Goal: Find specific page/section: Find specific page/section

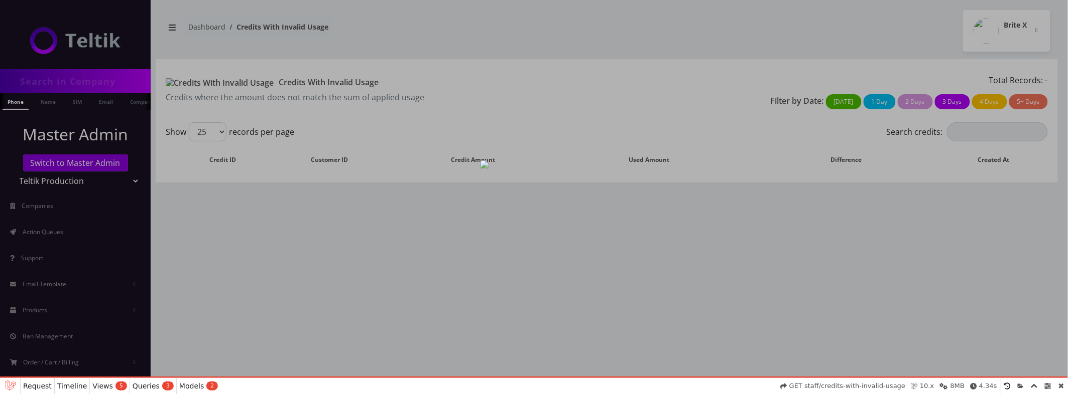
select select "01K60BSTR03ABPB0C84VJX7E5J"
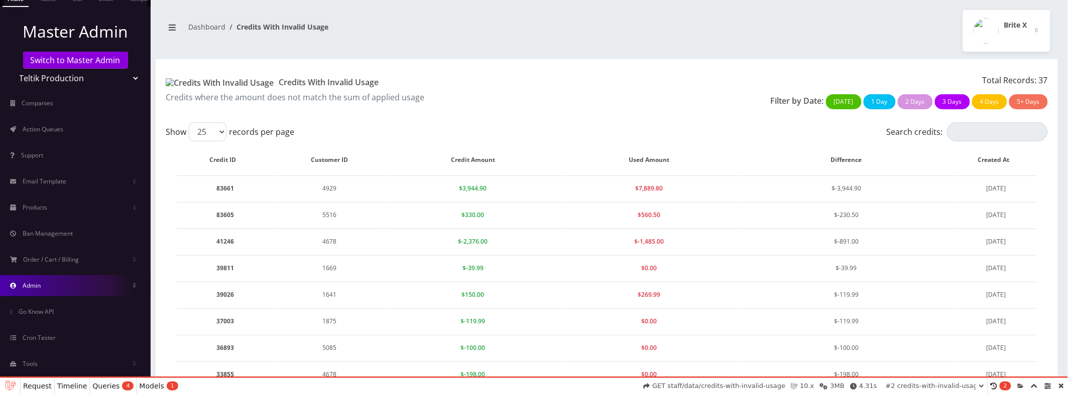
scroll to position [485, 0]
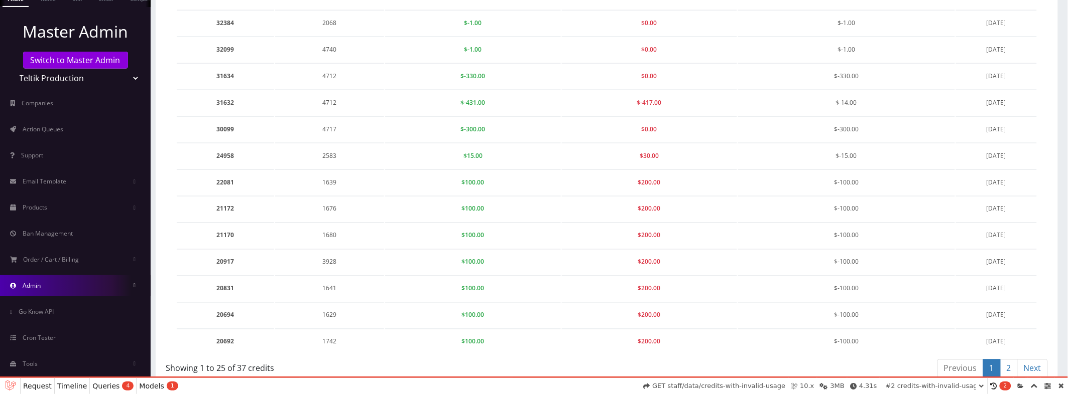
click at [73, 287] on link "Admin" at bounding box center [75, 286] width 151 height 21
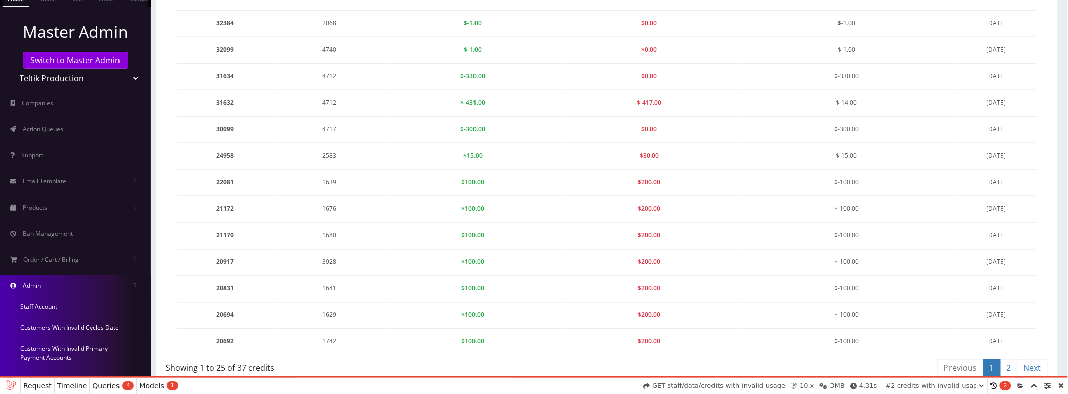
click at [73, 287] on link "Admin" at bounding box center [75, 286] width 151 height 21
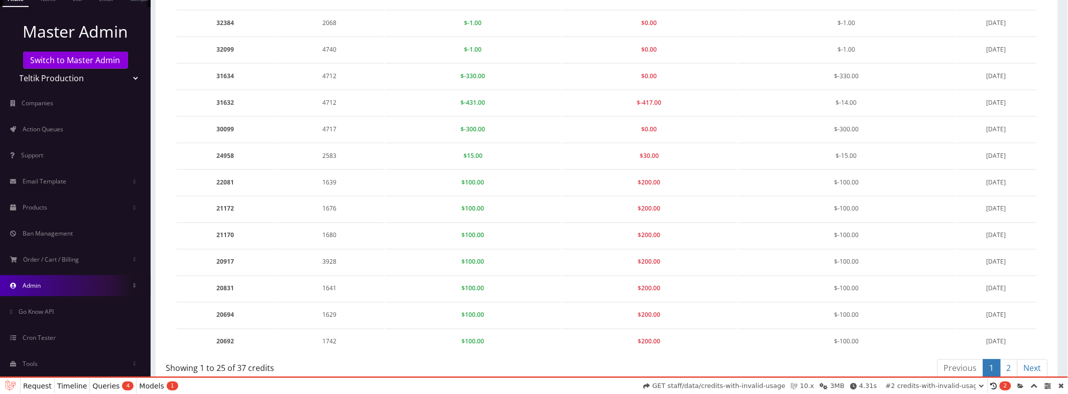
click at [73, 287] on link "Admin" at bounding box center [75, 286] width 151 height 21
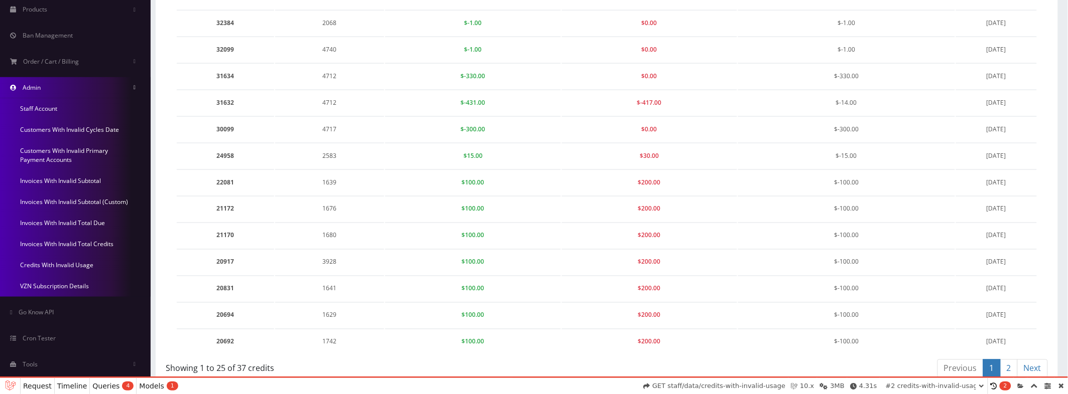
scroll to position [310, 0]
click at [36, 192] on link "Invoices With Invalid Subtotal (Custom)" at bounding box center [75, 200] width 151 height 21
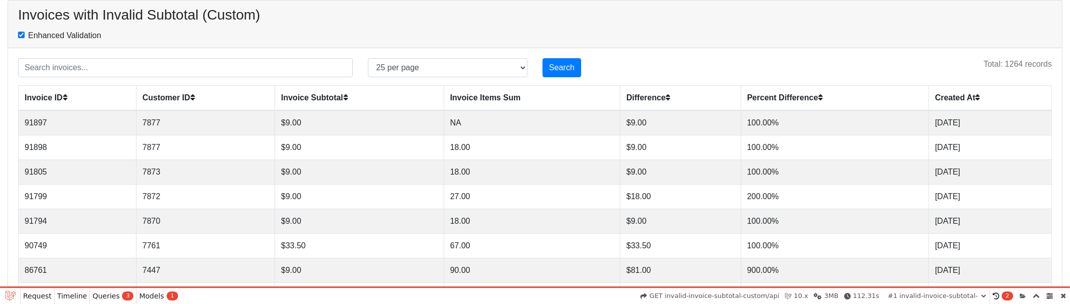
select select "01K60CNER3J5ZJWJ6NV7XYT25P"
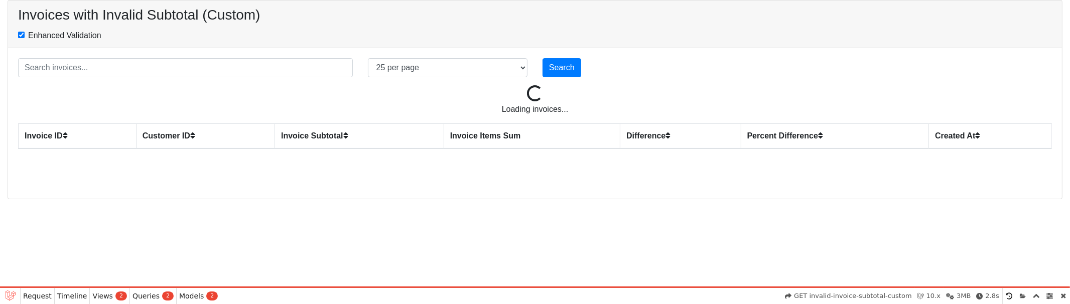
select select "01K60D9AZJQWK5PDRVBFXTHRNF"
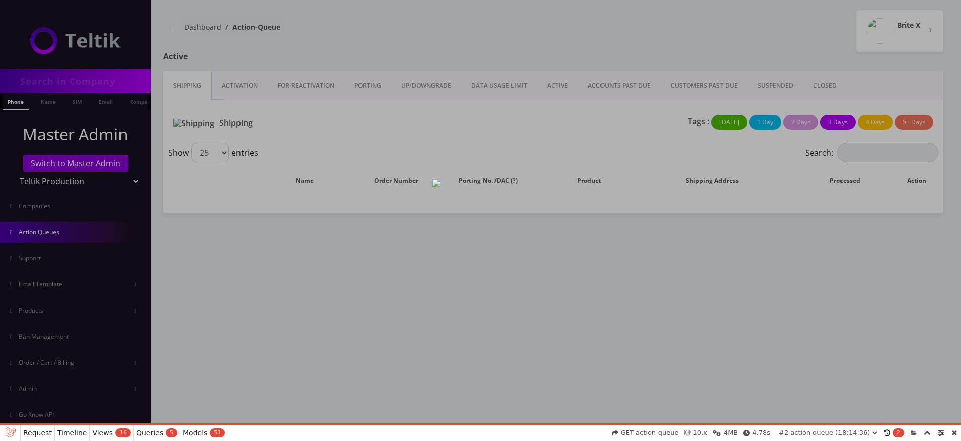
select select "01K60EF6SBSWWHQ10AR2WGVQNK"
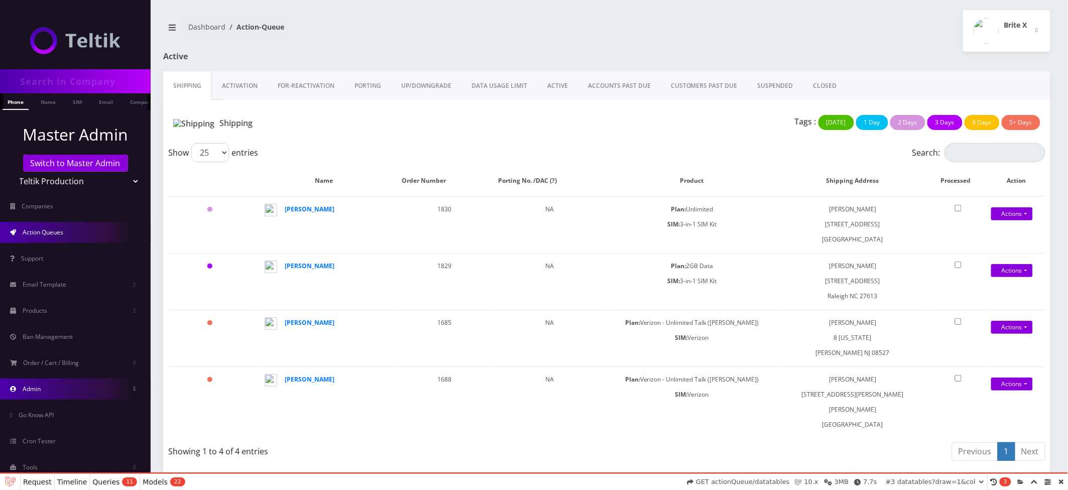
click at [67, 390] on link "Admin" at bounding box center [75, 388] width 151 height 21
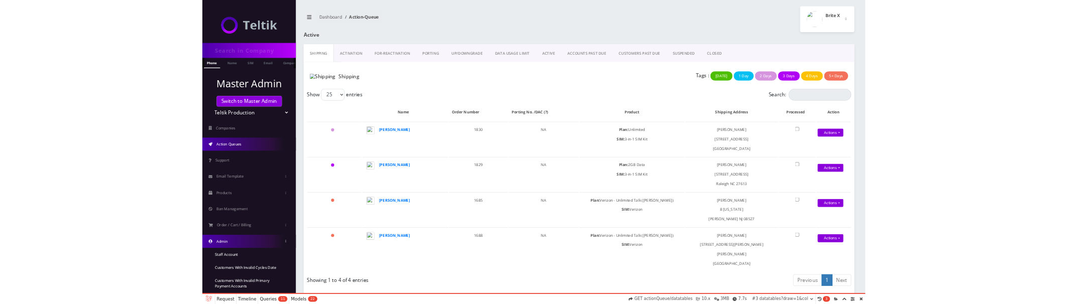
scroll to position [215, 0]
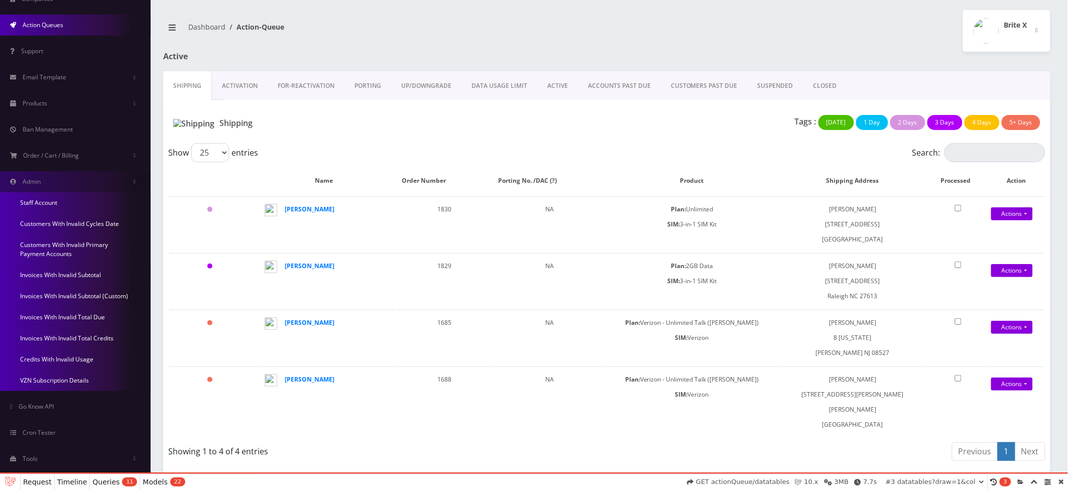
click at [74, 266] on link "Invoices With Invalid Subtotal" at bounding box center [75, 275] width 151 height 21
click at [380, 370] on td "Devora Leibb" at bounding box center [326, 401] width 139 height 71
